Goal: Task Accomplishment & Management: Manage account settings

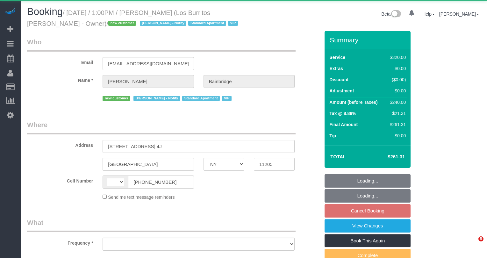
select select "NY"
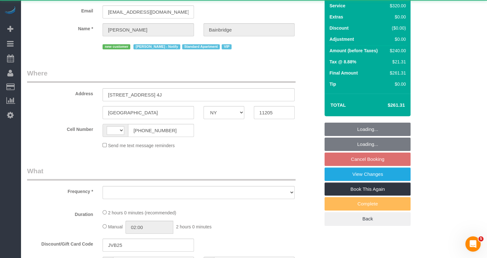
scroll to position [53, 0]
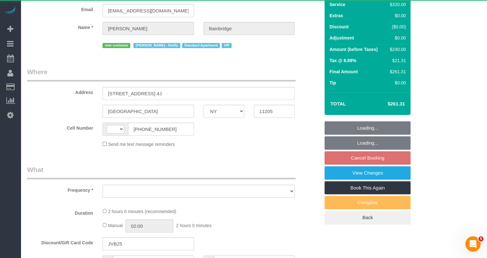
select select "string:[GEOGRAPHIC_DATA]"
select select "object:807"
select select "2"
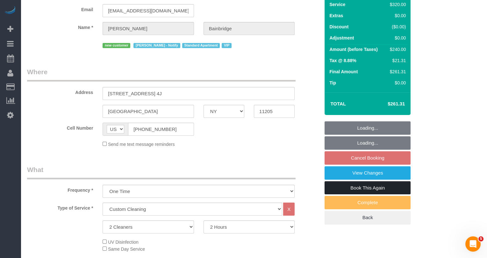
select select "string:stripe-pm_1S41pe4VGloSiKo7DXQ3GHKL"
select select "spot6"
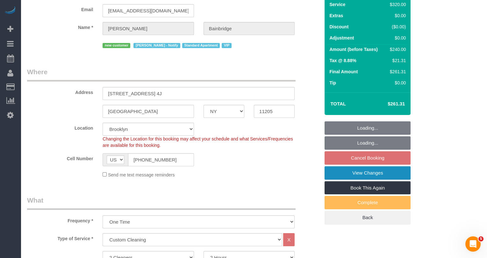
click at [349, 175] on link "View Changes" at bounding box center [368, 172] width 86 height 13
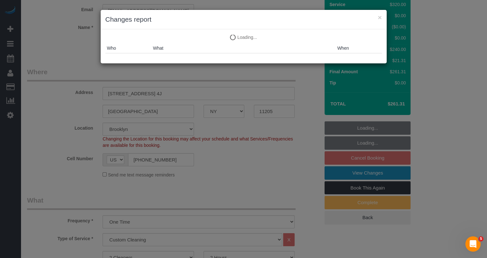
select select "object:1109"
select select "spot66"
select select "number:89"
select select "number:90"
select select "number:14"
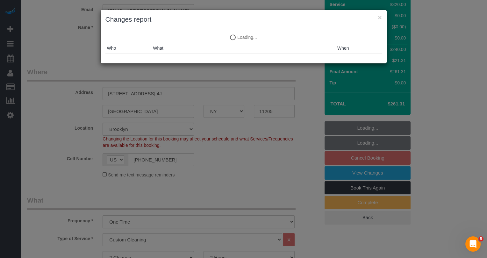
select select "number:5"
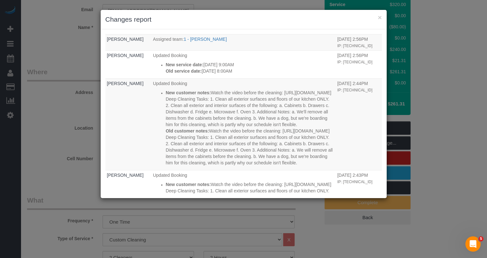
scroll to position [0, 0]
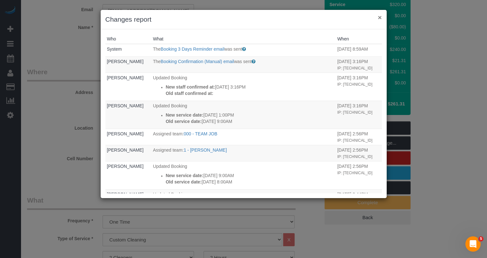
click at [381, 19] on button "×" at bounding box center [380, 17] width 4 height 7
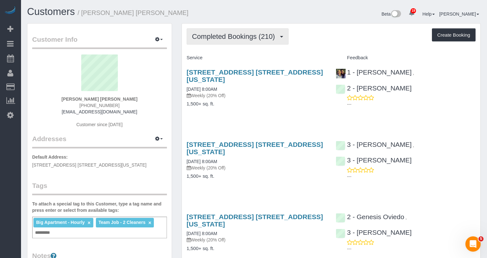
click at [231, 37] on span "Completed Bookings (210)" at bounding box center [235, 37] width 86 height 8
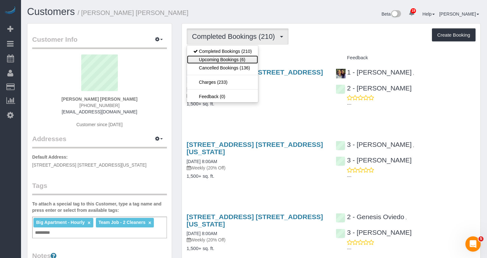
click at [230, 62] on link "Upcoming Bookings (6)" at bounding box center [222, 59] width 71 height 8
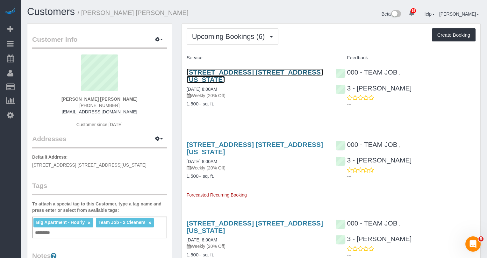
click at [233, 71] on link "155 East 76th Street, Apt. 5g, New York, NY 10021" at bounding box center [255, 76] width 136 height 15
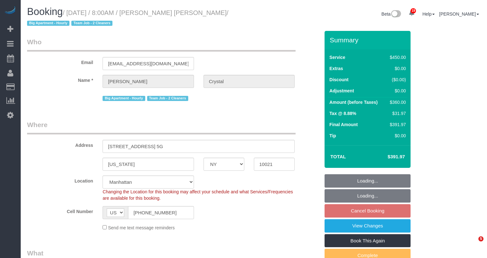
select select "NY"
select select "180"
select select "spot1"
select select "number:89"
select select "number:90"
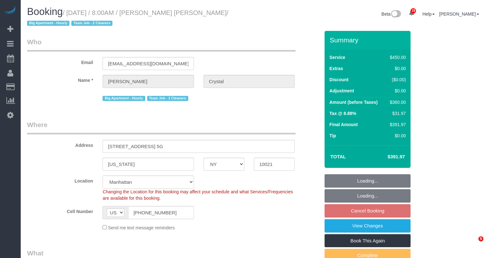
select select "number:15"
select select "number:6"
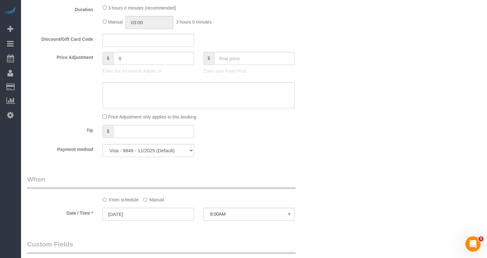
scroll to position [644, 0]
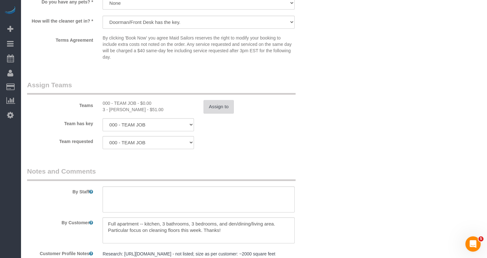
click at [221, 107] on button "Assign to" at bounding box center [219, 106] width 31 height 13
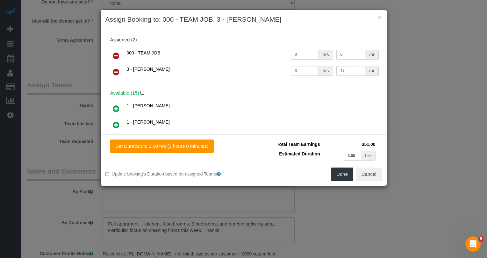
click at [118, 54] on icon at bounding box center [116, 56] width 7 height 8
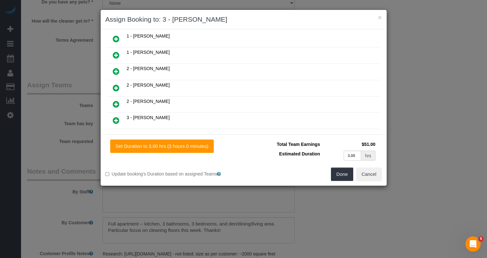
click at [115, 82] on link at bounding box center [116, 88] width 15 height 13
click at [346, 175] on button "Done" at bounding box center [342, 174] width 22 height 13
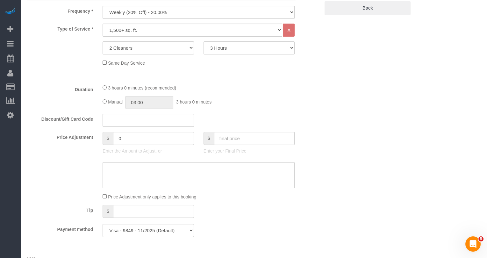
scroll to position [0, 0]
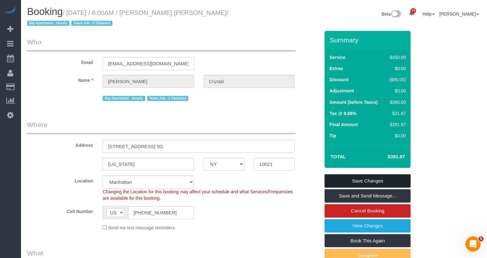
click at [381, 184] on link "Save Changes" at bounding box center [368, 180] width 86 height 13
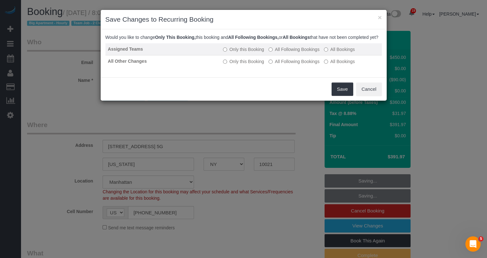
click at [297, 53] on label "All Following Bookings" at bounding box center [294, 49] width 51 height 6
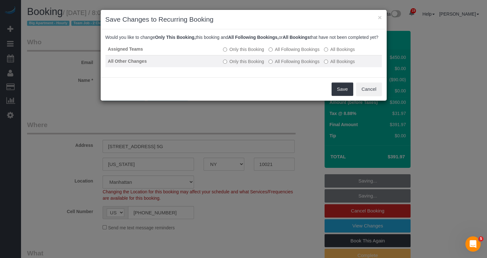
click at [297, 65] on label "All Following Bookings" at bounding box center [294, 61] width 51 height 6
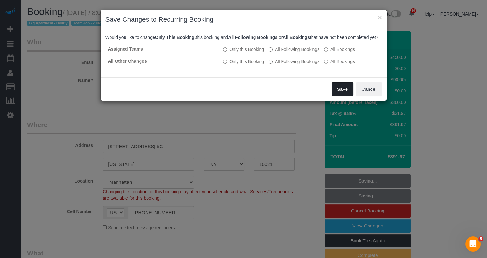
click at [342, 94] on button "Save" at bounding box center [343, 89] width 22 height 13
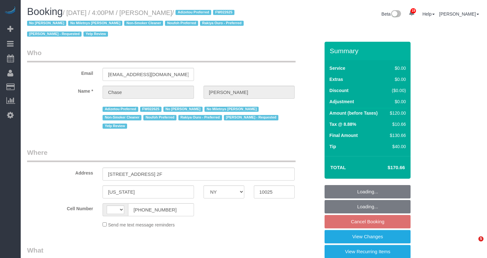
select select "NY"
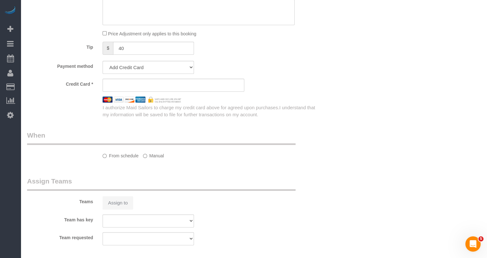
select select "string:[GEOGRAPHIC_DATA]"
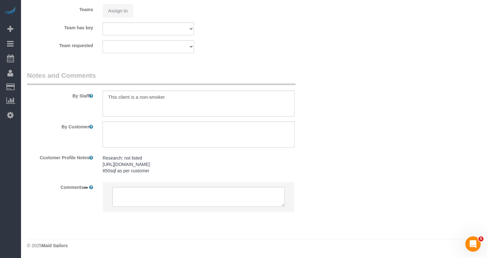
select select "object:819"
select select "1"
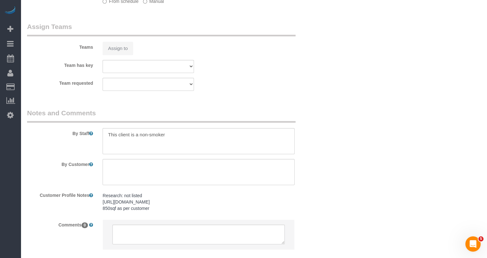
select select "string:stripe-pm_1OHrAz4VGloSiKo7B4fon3jr"
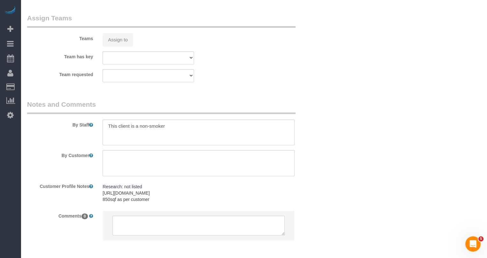
select select "object:995"
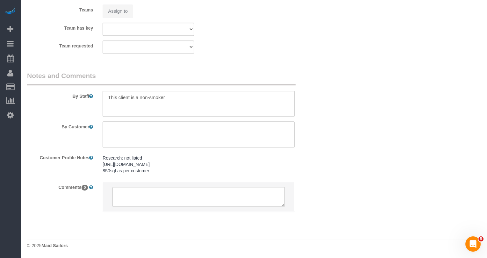
select select "spot9"
select select "number:89"
select select "number:90"
select select "number:15"
select select "number:5"
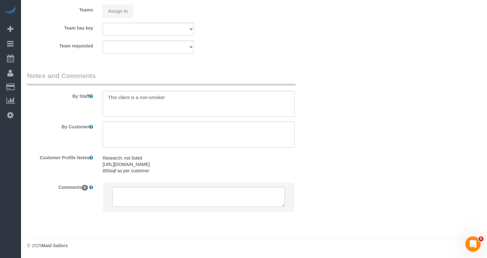
select select "number:21"
select select "1"
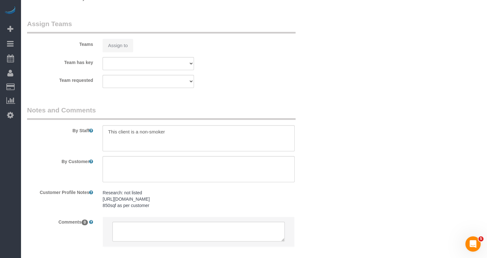
scroll to position [937, 0]
click at [123, 39] on button "Assign to" at bounding box center [118, 45] width 31 height 13
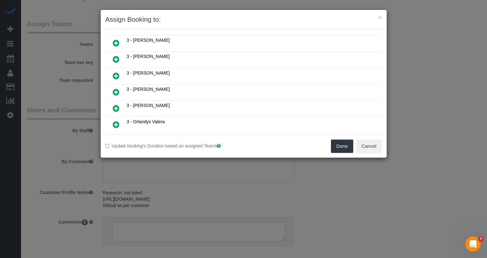
scroll to position [446, 0]
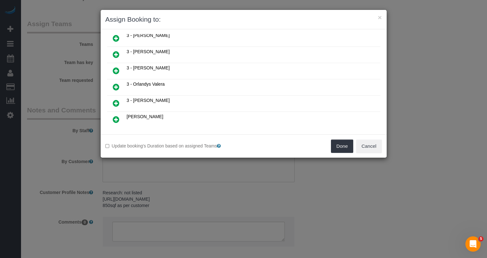
click at [149, 141] on icon at bounding box center [148, 143] width 4 height 5
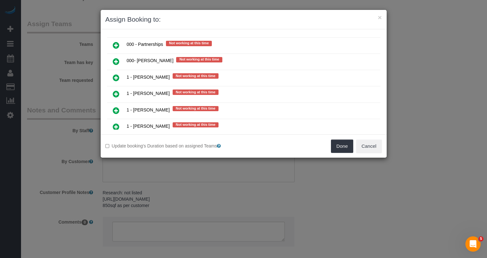
click at [113, 123] on icon at bounding box center [116, 127] width 7 height 8
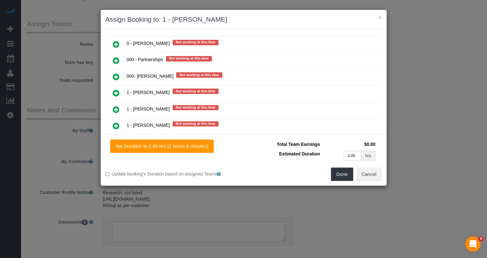
scroll to position [662, 0]
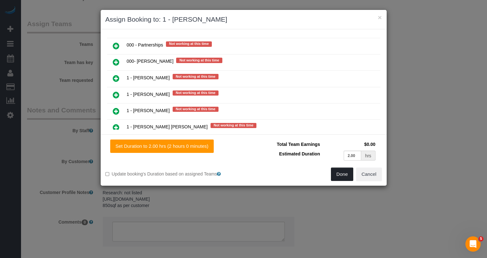
click at [348, 176] on button "Done" at bounding box center [342, 174] width 22 height 13
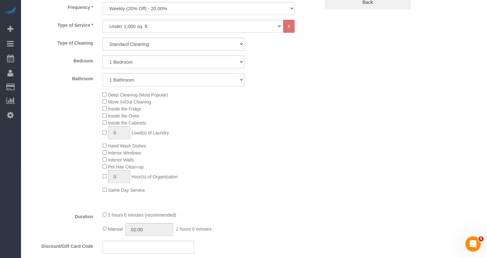
scroll to position [0, 0]
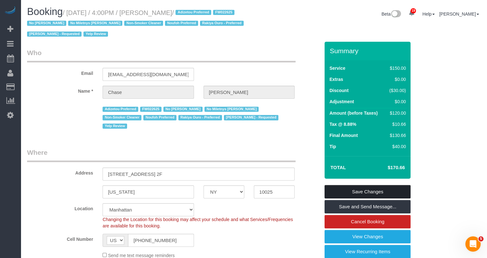
click at [357, 191] on link "Save Changes" at bounding box center [368, 191] width 86 height 13
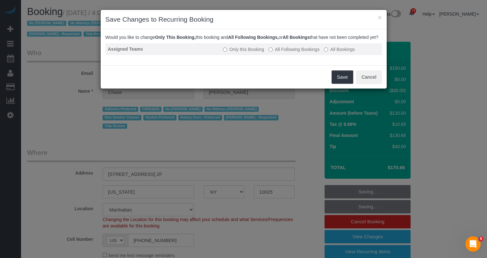
click at [294, 53] on label "All Following Bookings" at bounding box center [294, 49] width 51 height 6
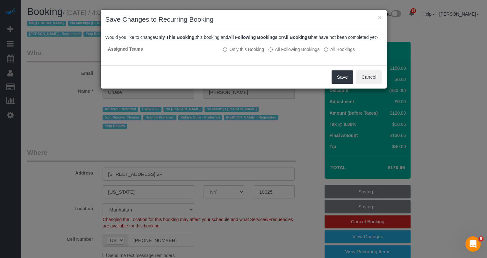
click at [351, 89] on div "Save Cancel" at bounding box center [244, 76] width 286 height 23
click at [345, 83] on button "Save" at bounding box center [343, 76] width 22 height 13
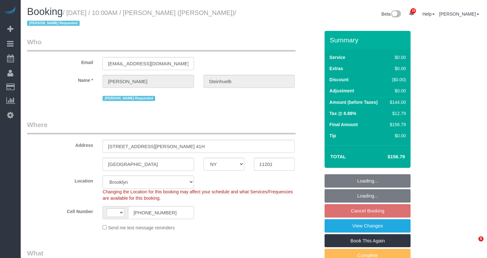
select select "NY"
select select "object:653"
select select "string:stripe-pm_1ODYhj4VGloSiKo7TE8yzToD"
select select "1"
select select "string:[GEOGRAPHIC_DATA]"
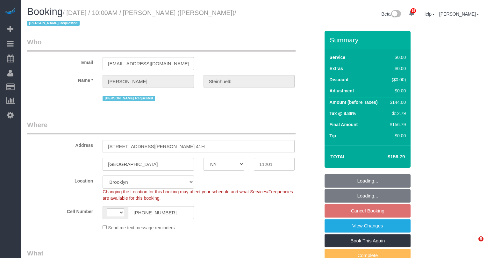
select select "spot3"
select select "number:89"
select select "number:90"
select select "number:15"
select select "number:6"
